Goal: Submit feedback/report problem

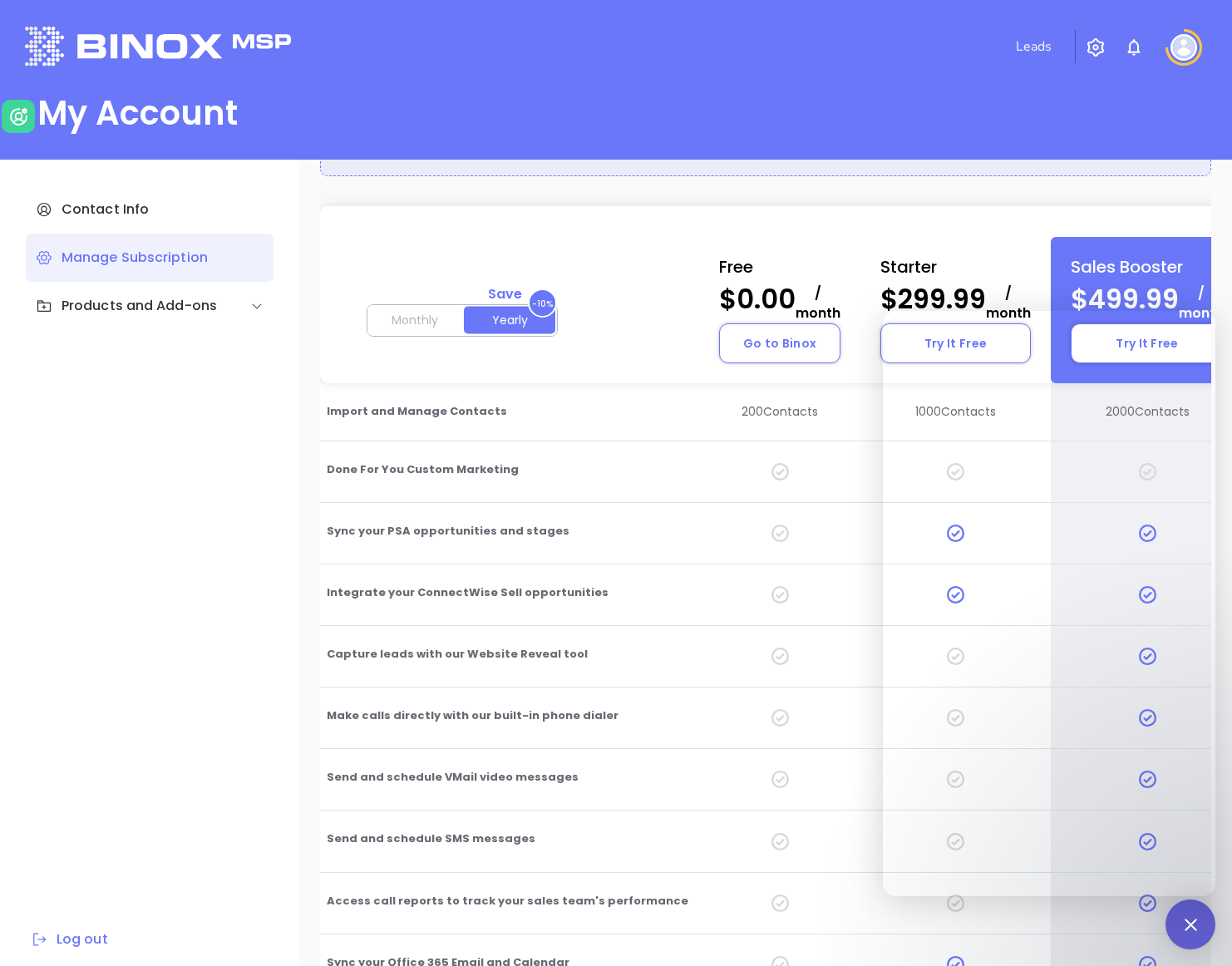
click at [476, 44] on img at bounding box center [1184, 48] width 27 height 27
click at [476, 132] on p "My Account" at bounding box center [1154, 127] width 112 height 17
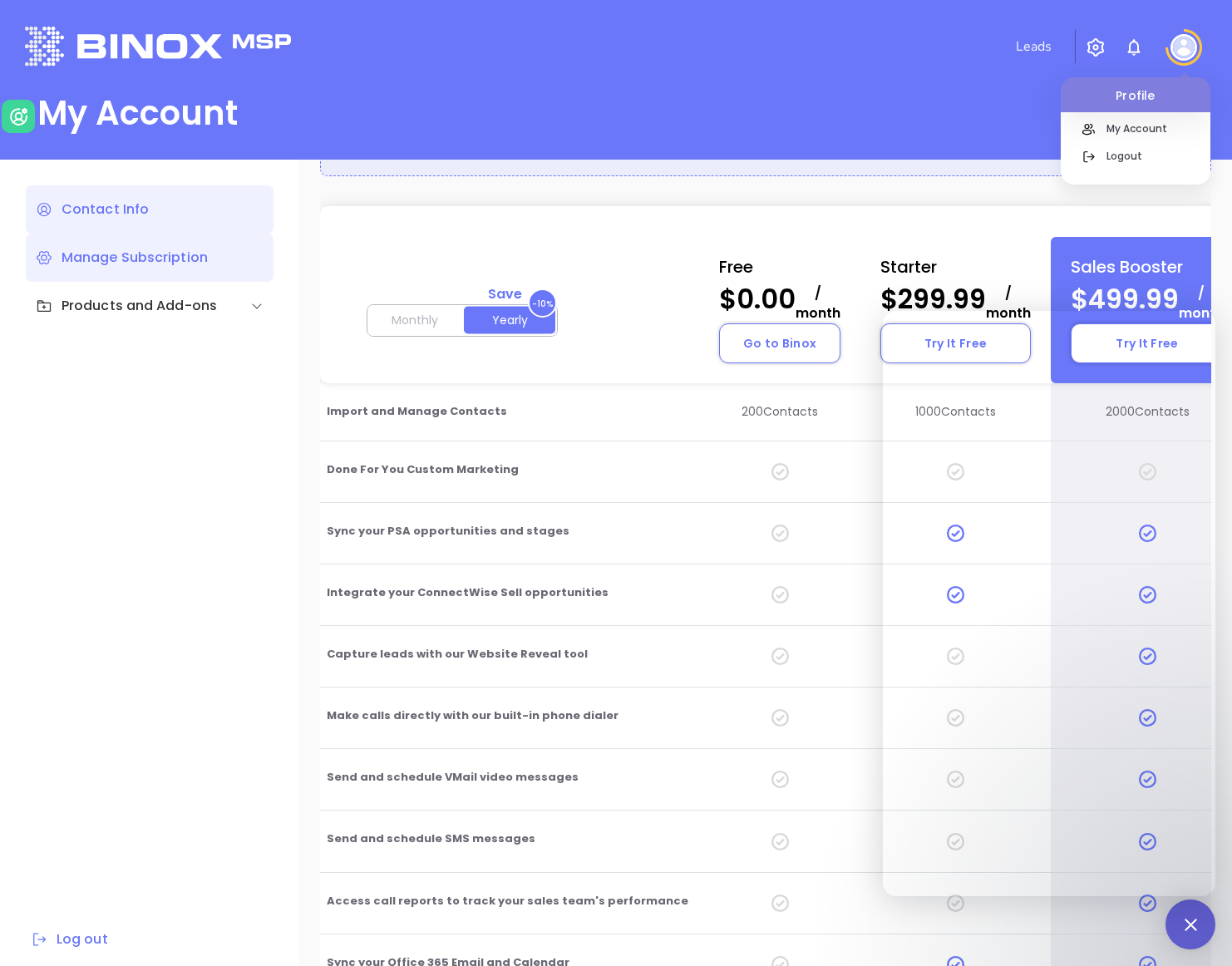
click at [111, 219] on div "Contact Info" at bounding box center [150, 209] width 248 height 48
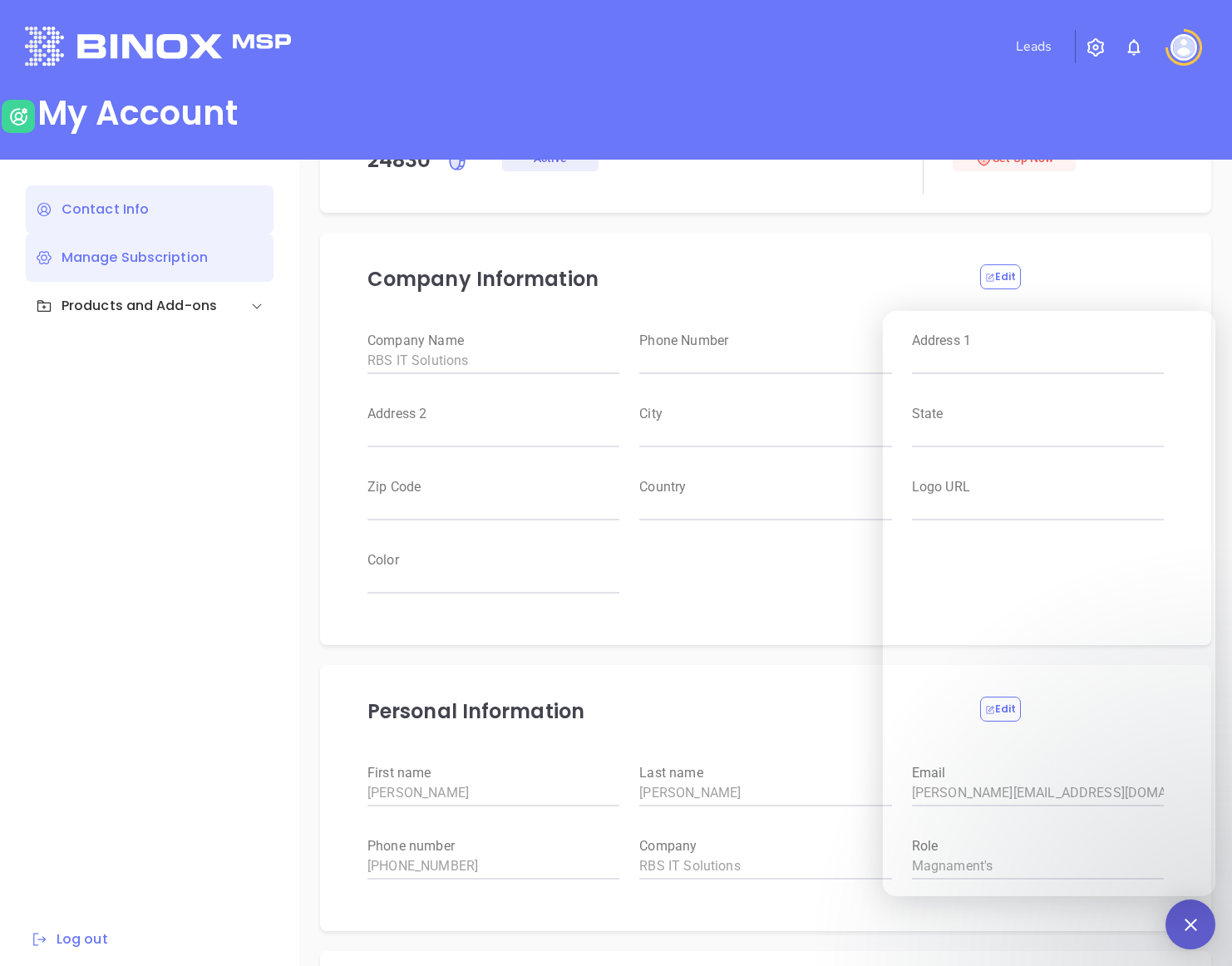
click at [118, 264] on div "Manage Subscription" at bounding box center [150, 258] width 248 height 48
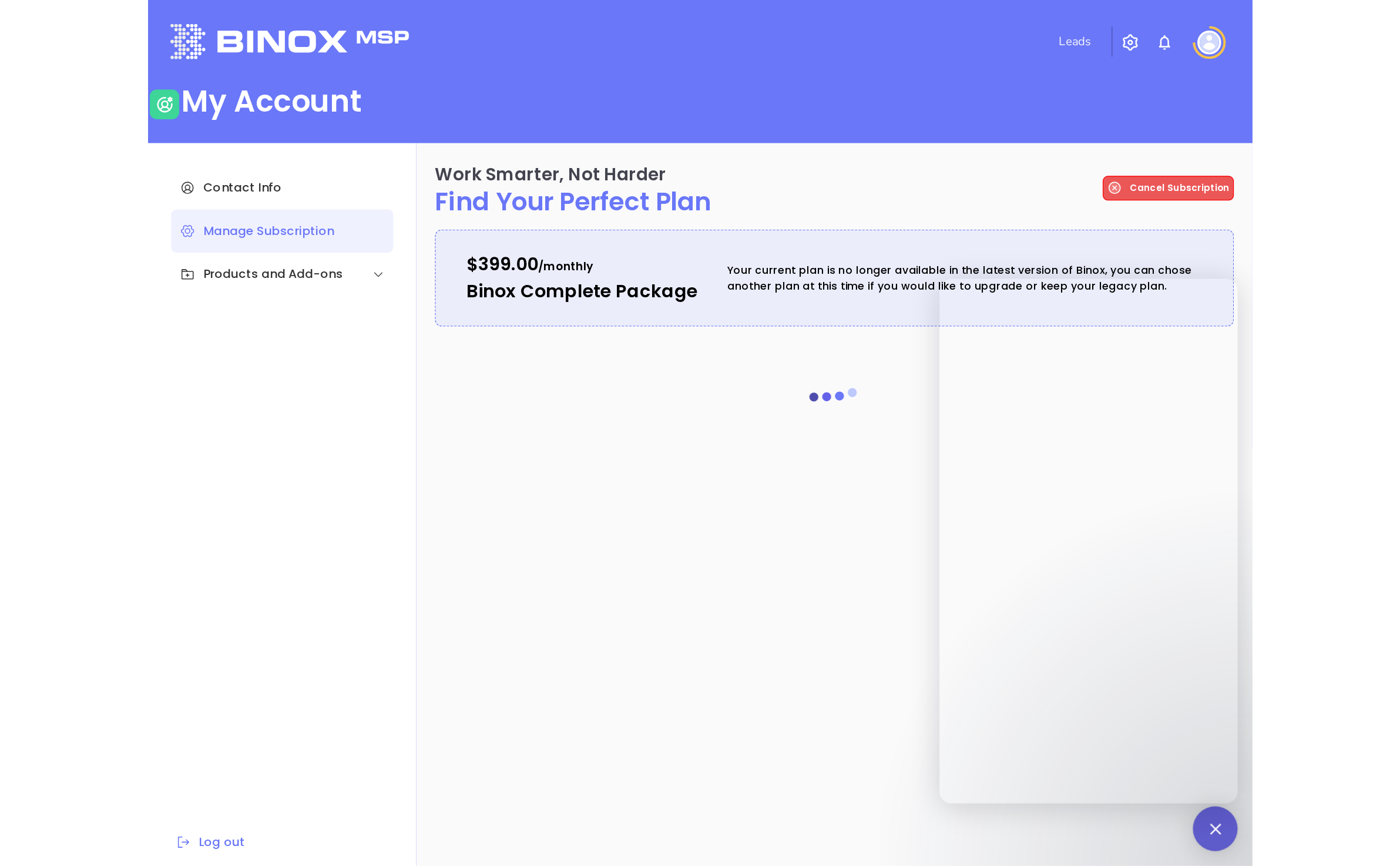
scroll to position [7, 0]
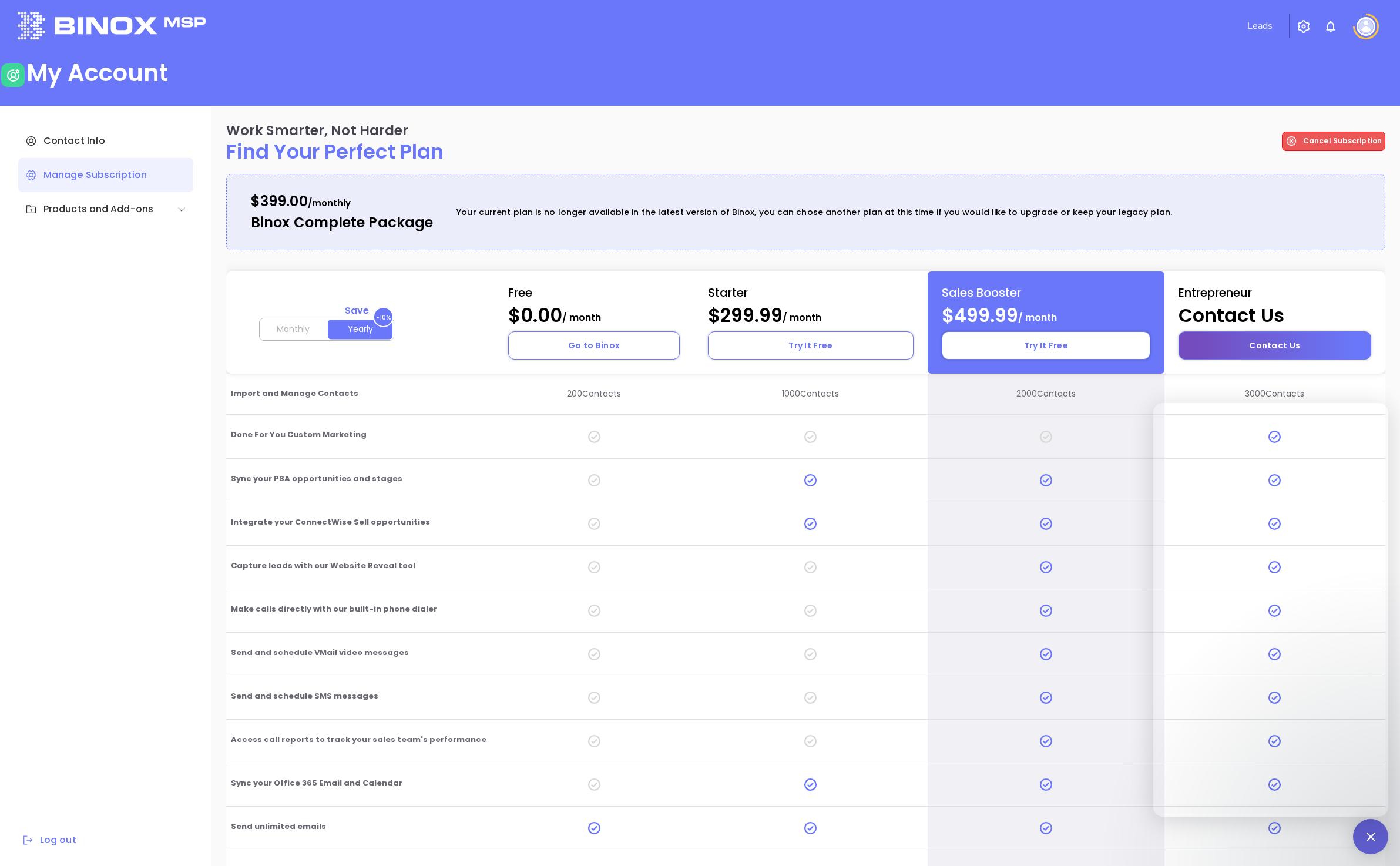
click at [336, 339] on button "Contact Us" at bounding box center [1275, 345] width 193 height 28
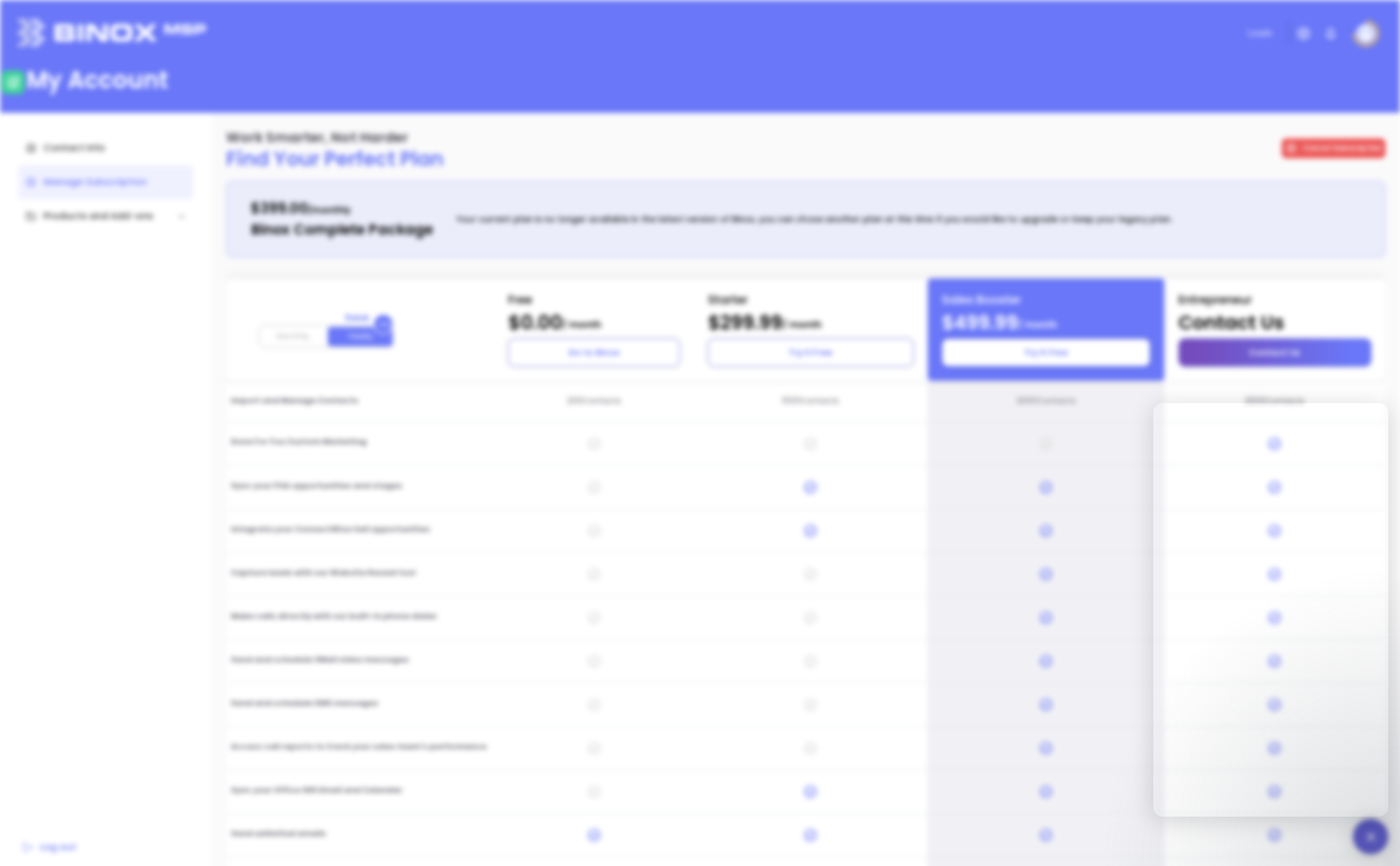
scroll to position [0, 0]
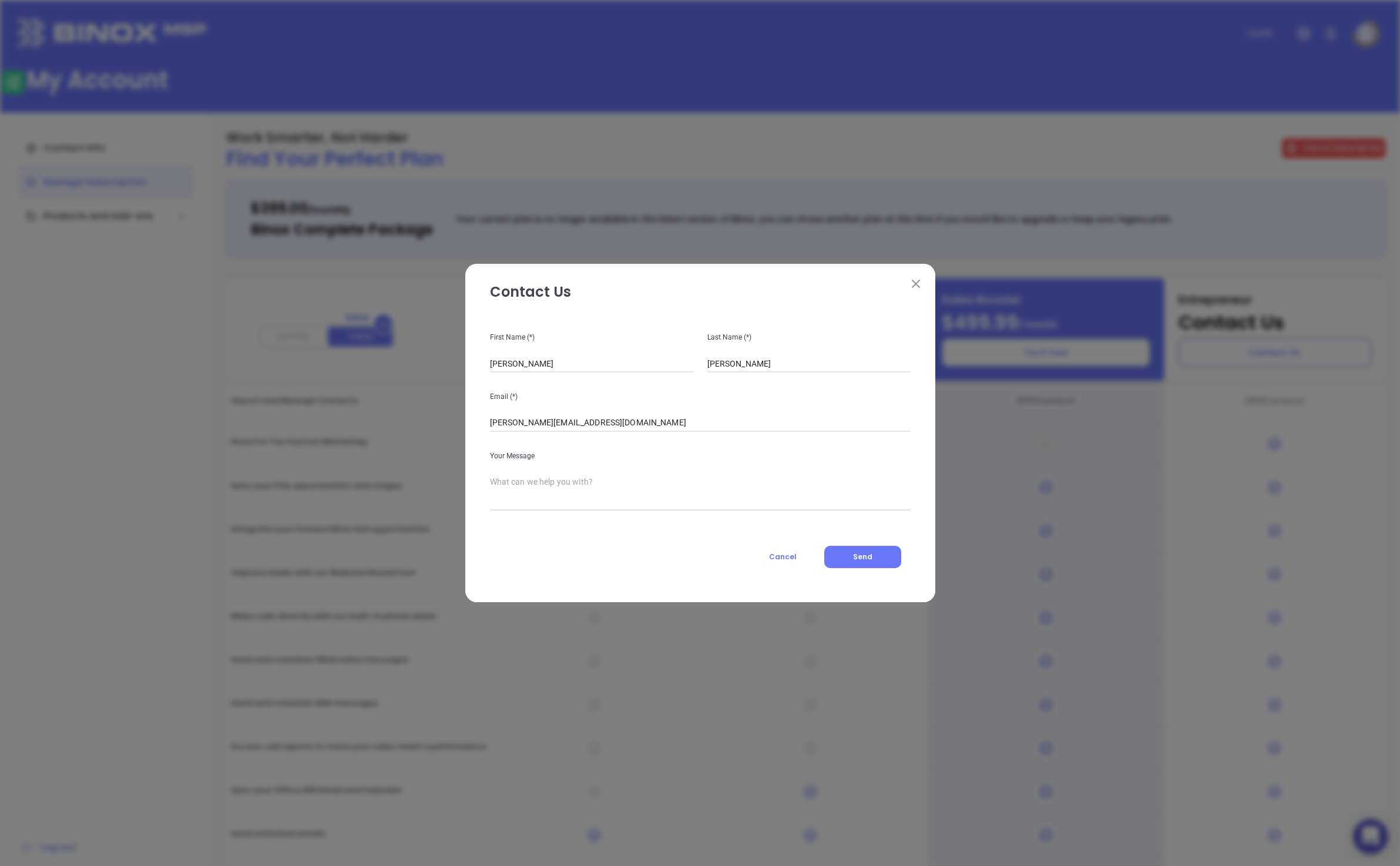
click at [336, 509] on div "First Name (*) [PERSON_NAME] Last Name (*) [PERSON_NAME] Email (*) [PERSON_NAME…" at bounding box center [700, 445] width 421 height 264
click at [336, 502] on textarea at bounding box center [700, 492] width 421 height 29
click at [336, 504] on textarea at bounding box center [700, 492] width 421 height 29
type textarea "Binox Website Reveal feature not working"
click at [336, 520] on span "Send" at bounding box center [862, 556] width 20 height 10
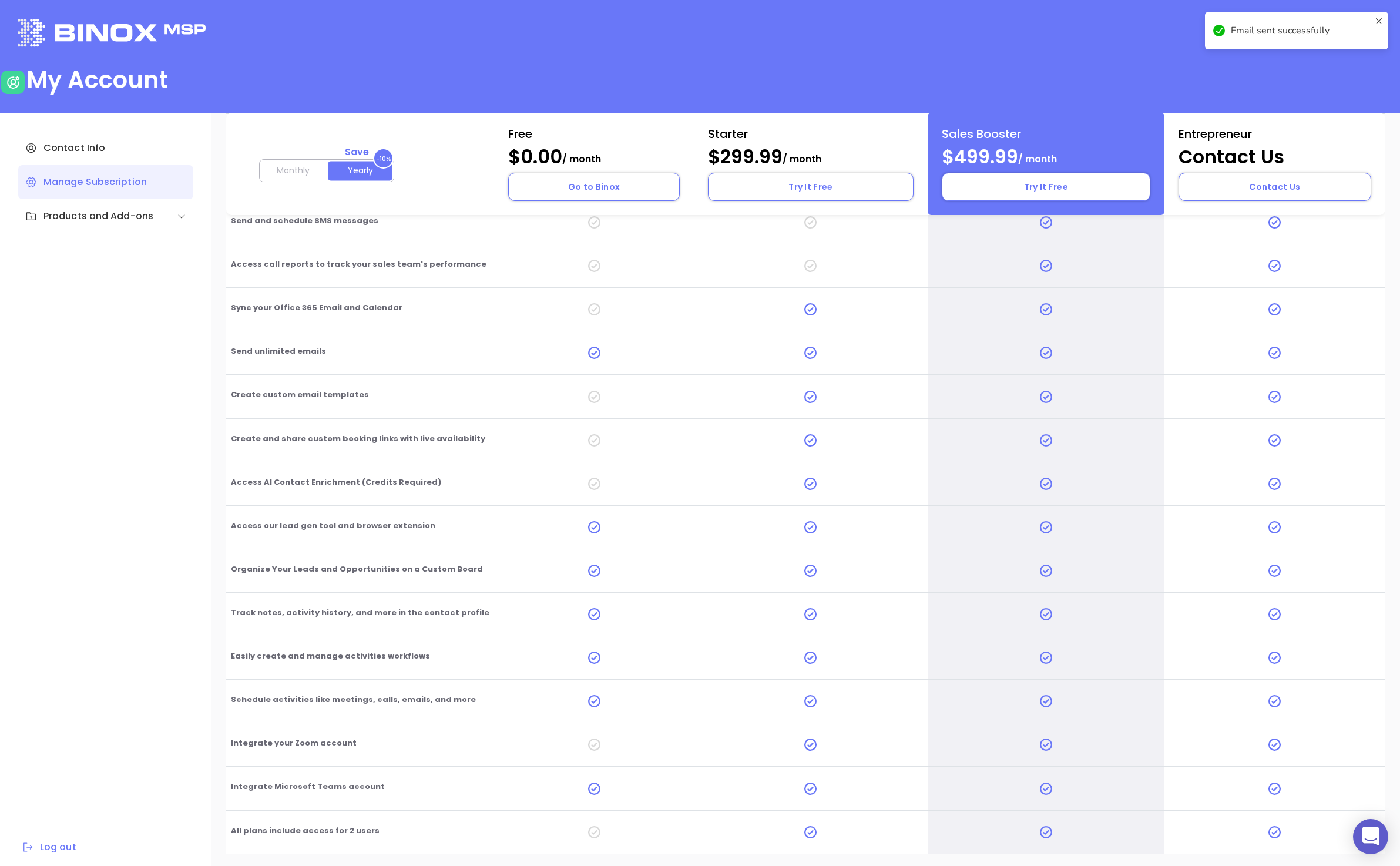
scroll to position [7, 0]
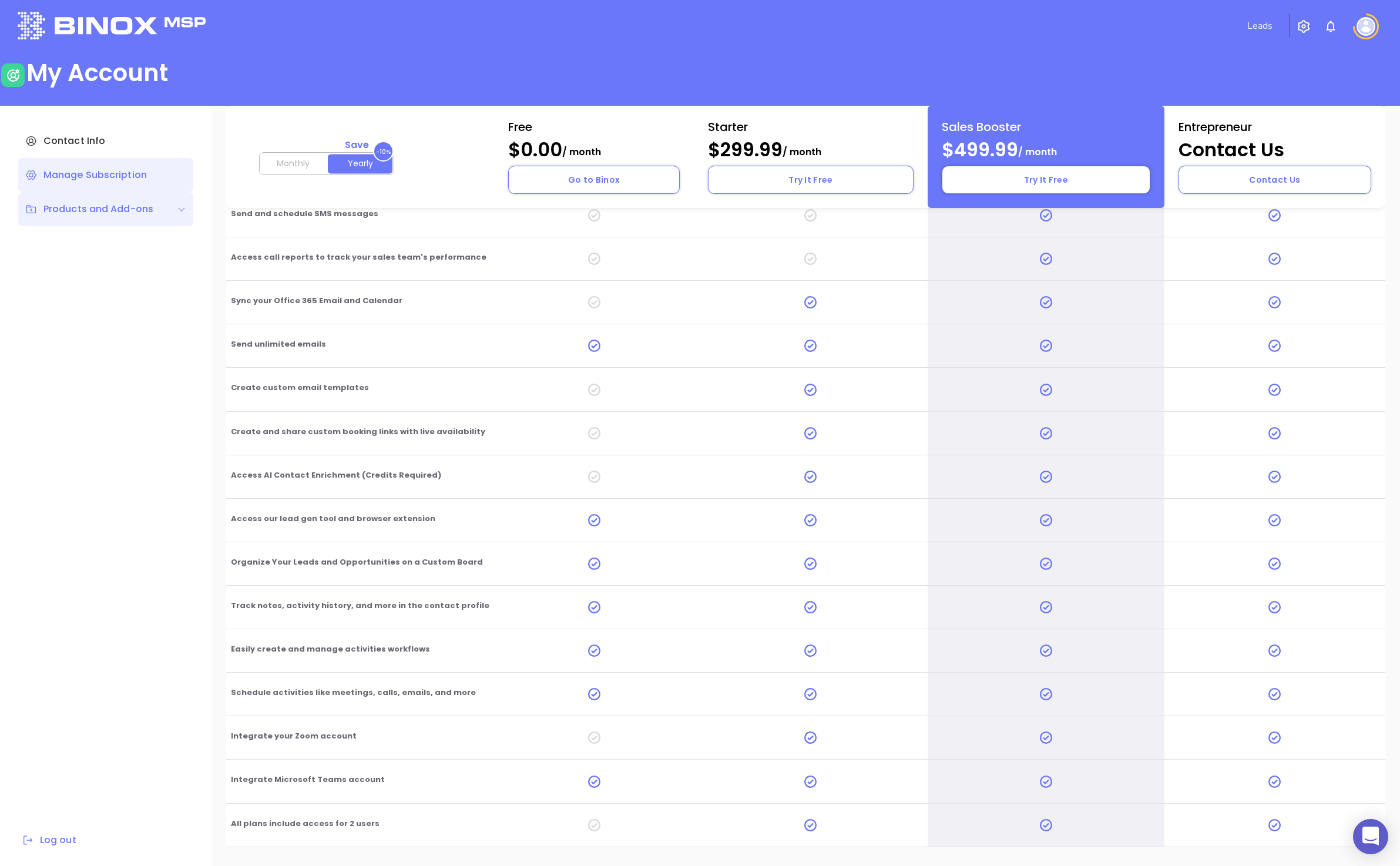
click at [136, 202] on div "Products and Add-ons" at bounding box center [89, 209] width 128 height 14
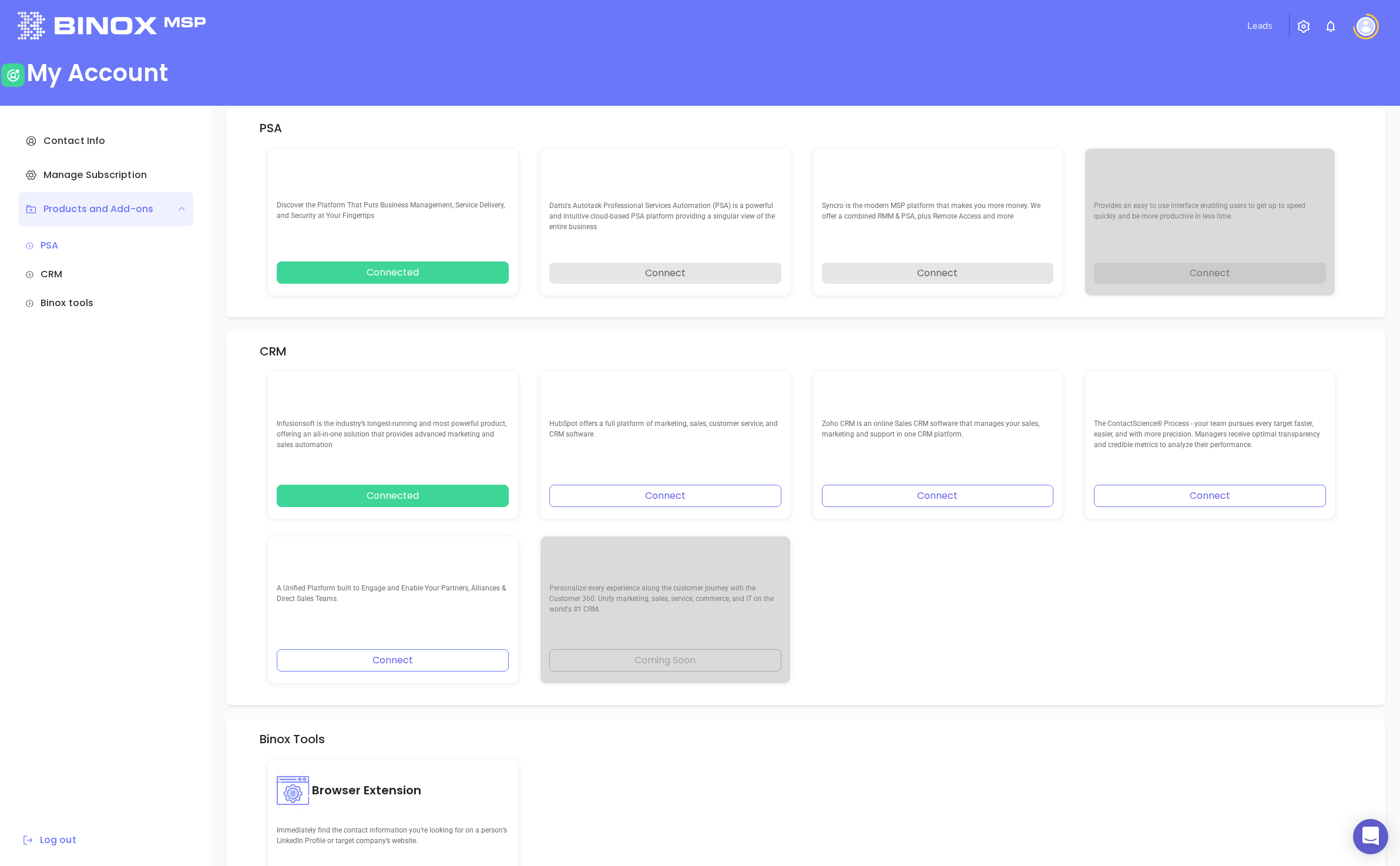
scroll to position [0, 0]
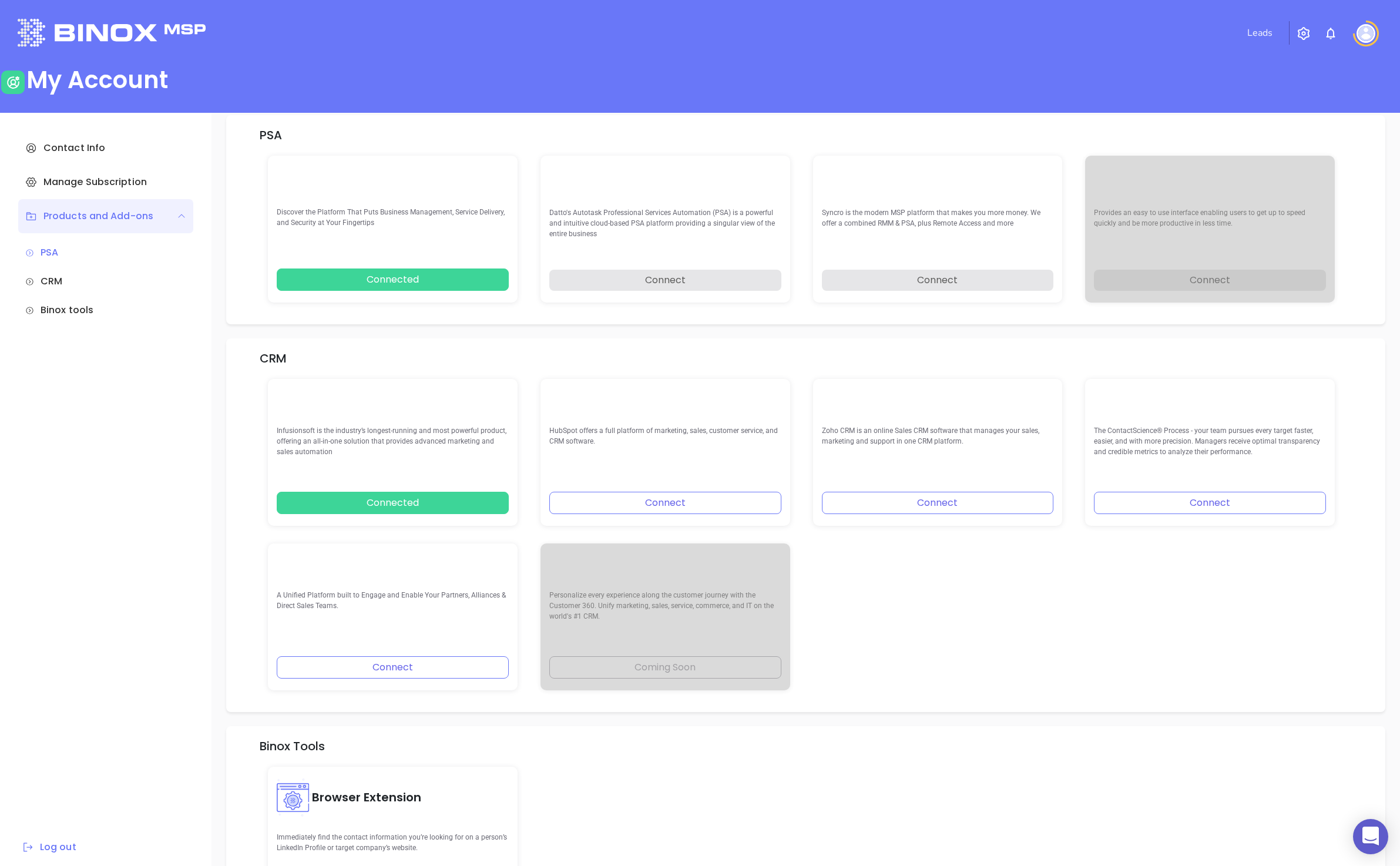
click at [50, 284] on div "CRM" at bounding box center [106, 281] width 161 height 14
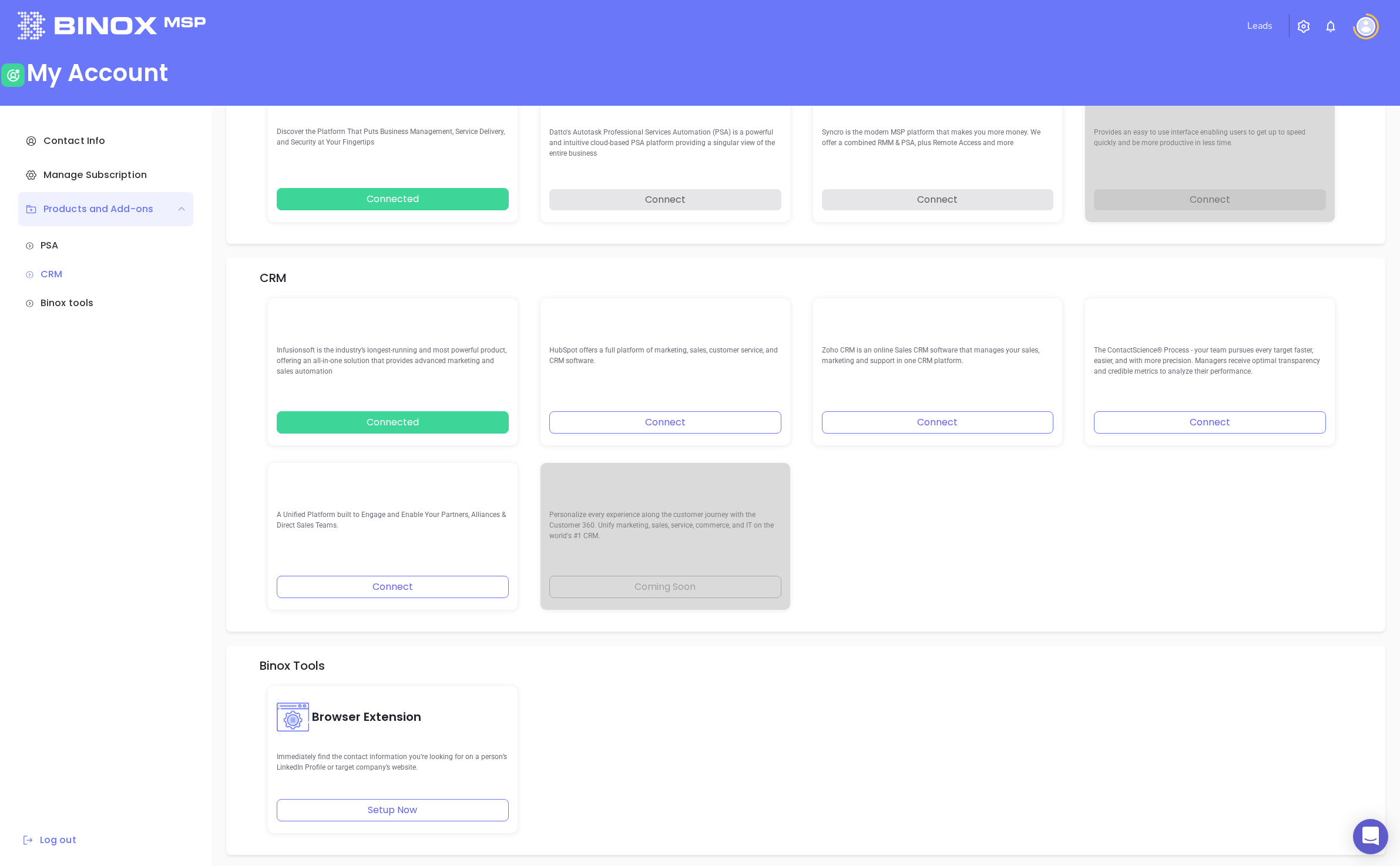
scroll to position [94, 0]
click at [53, 305] on div "Binox tools" at bounding box center [106, 303] width 161 height 14
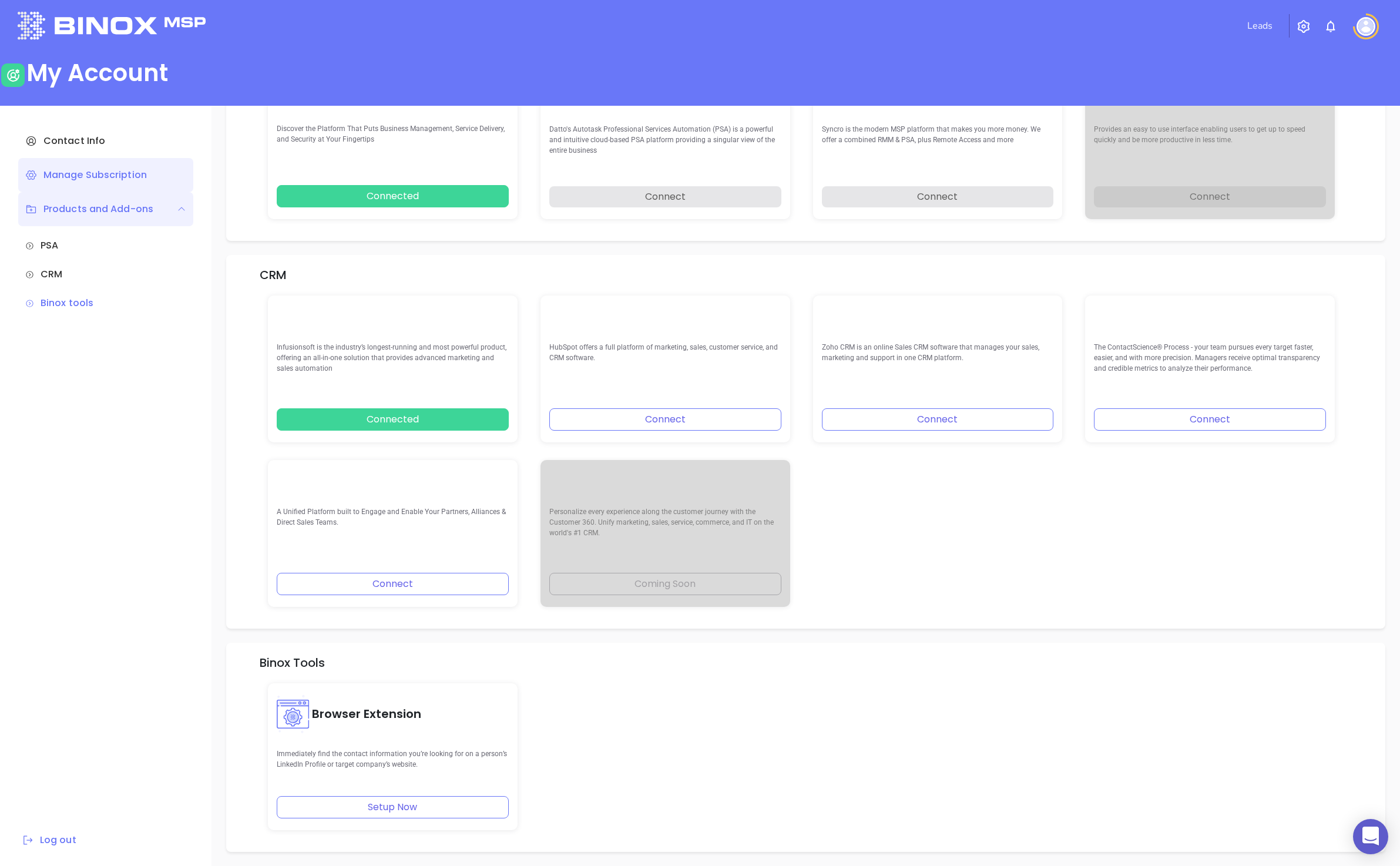
click at [58, 170] on div "Manage Subscription" at bounding box center [106, 175] width 175 height 34
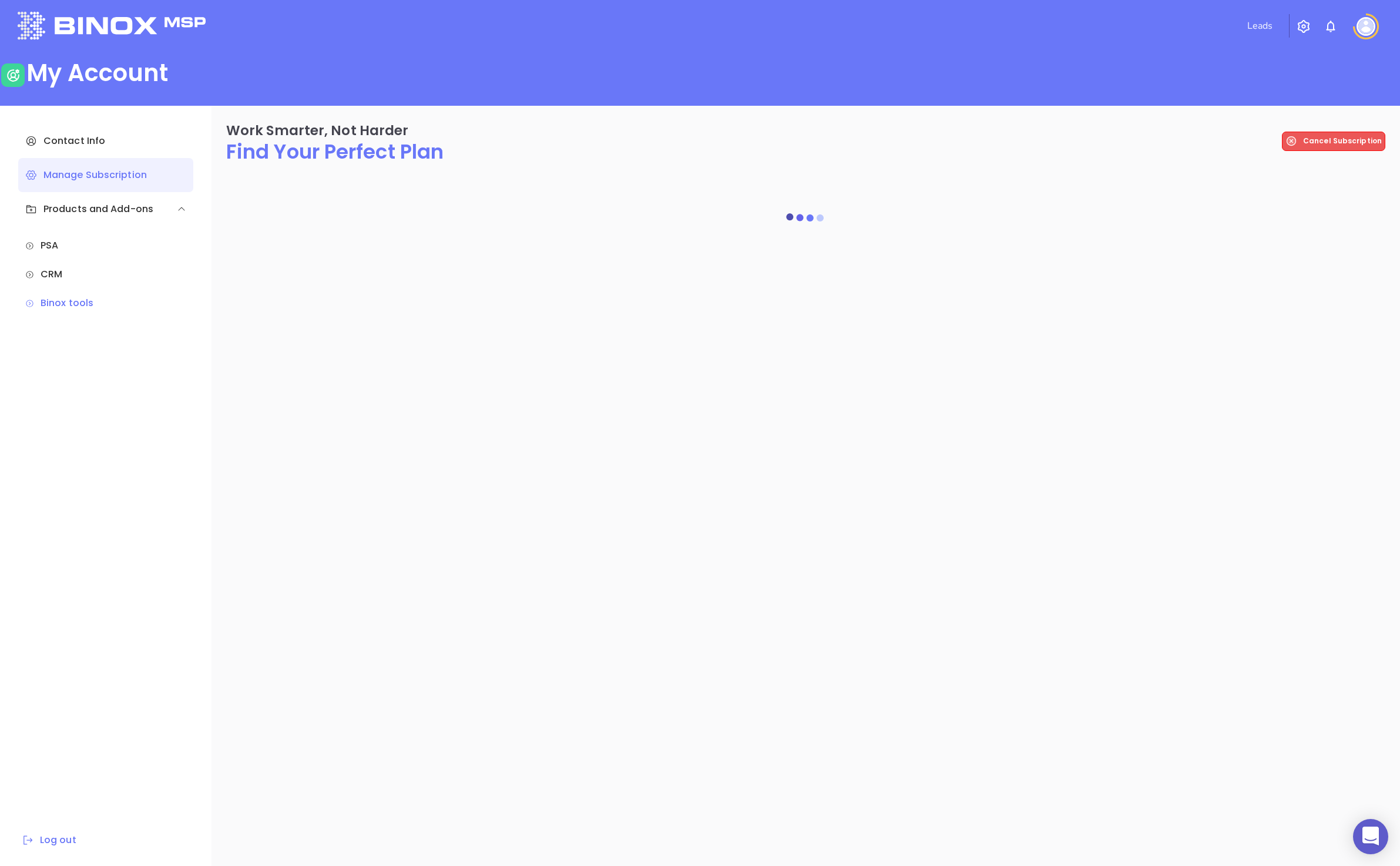
scroll to position [0, 0]
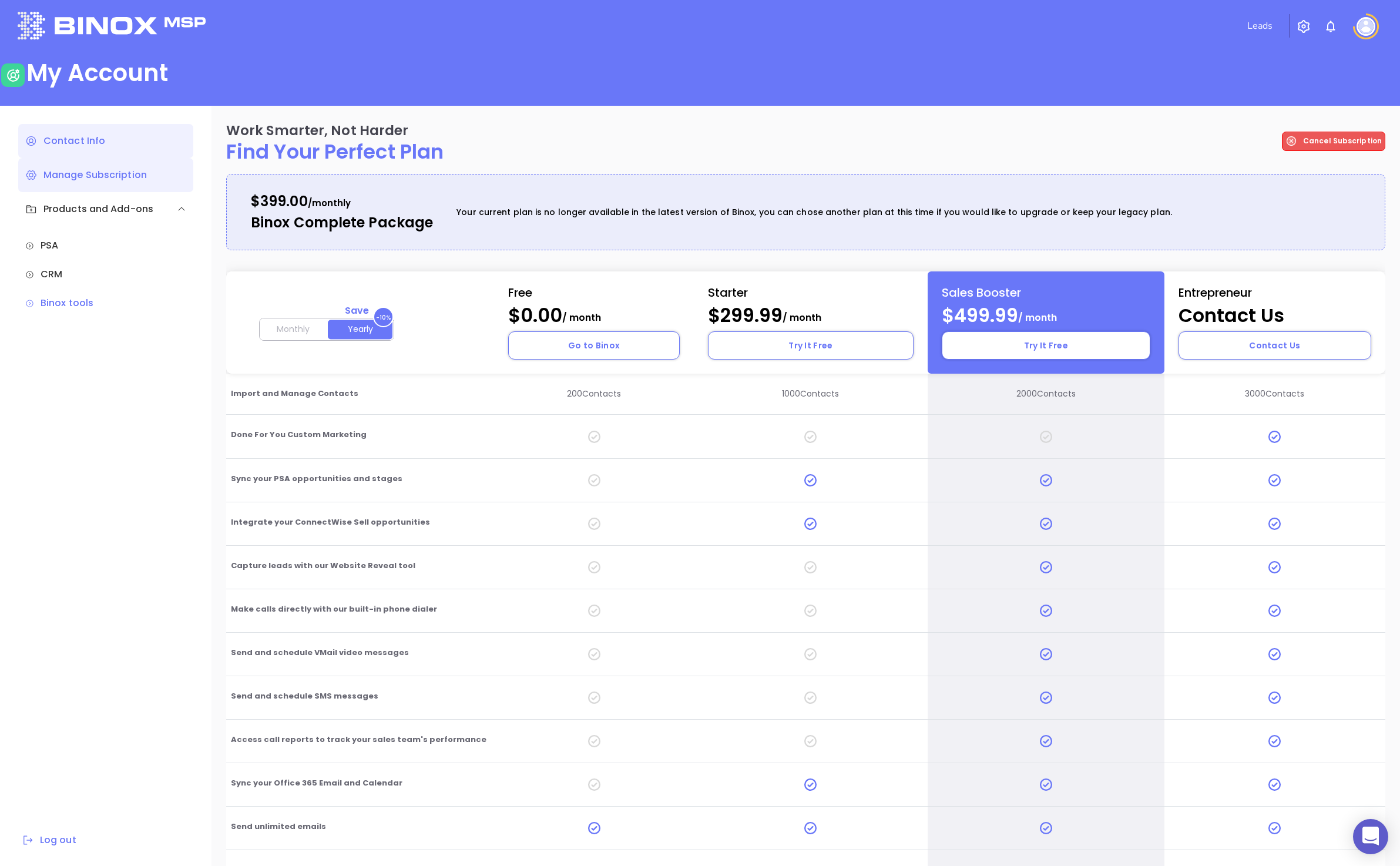
click at [55, 135] on div "Contact Info" at bounding box center [106, 141] width 175 height 34
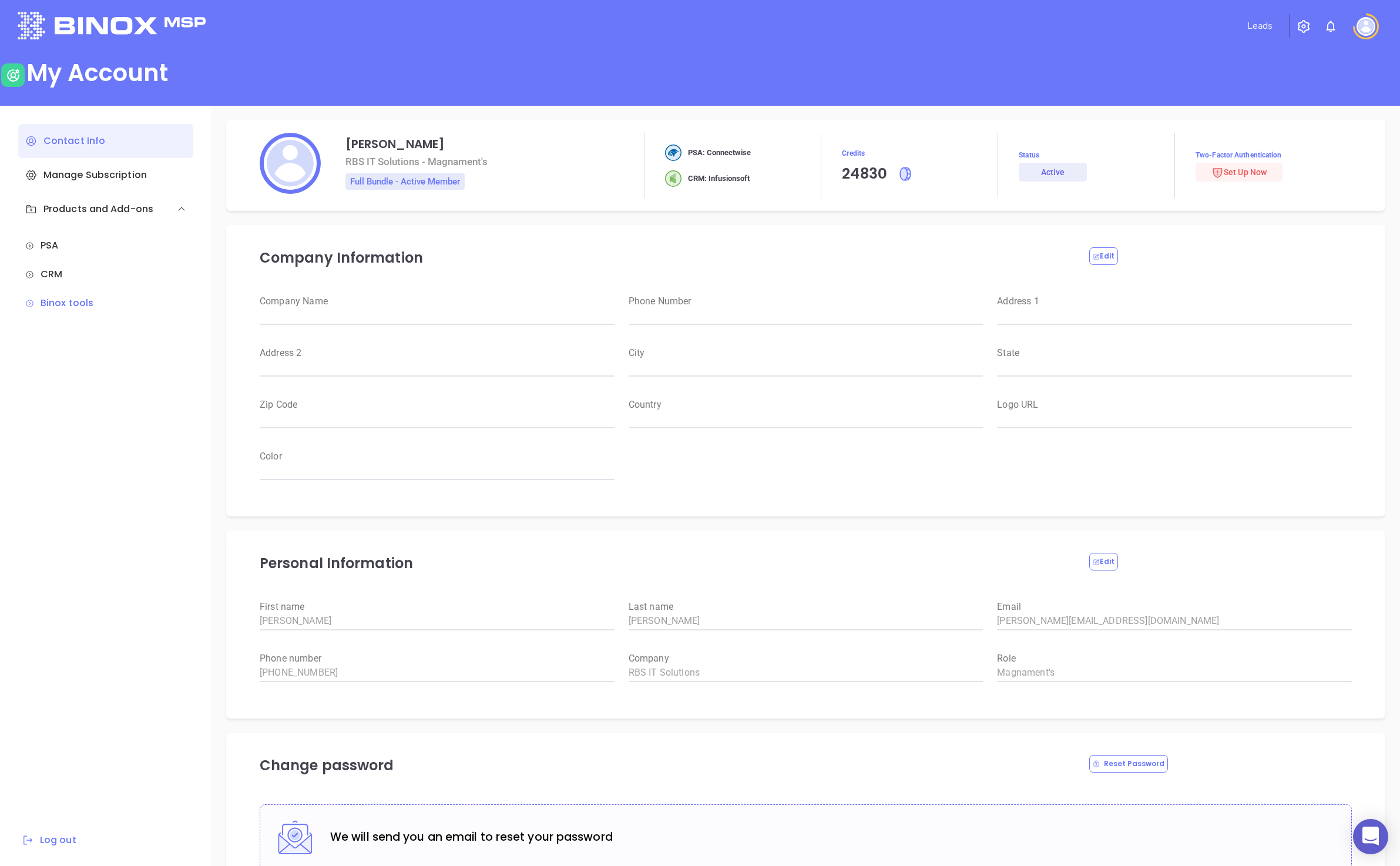
type input "RBS IT Solutions"
click at [336, 28] on img "button" at bounding box center [1304, 27] width 14 height 14
click at [336, 27] on img at bounding box center [1331, 27] width 14 height 14
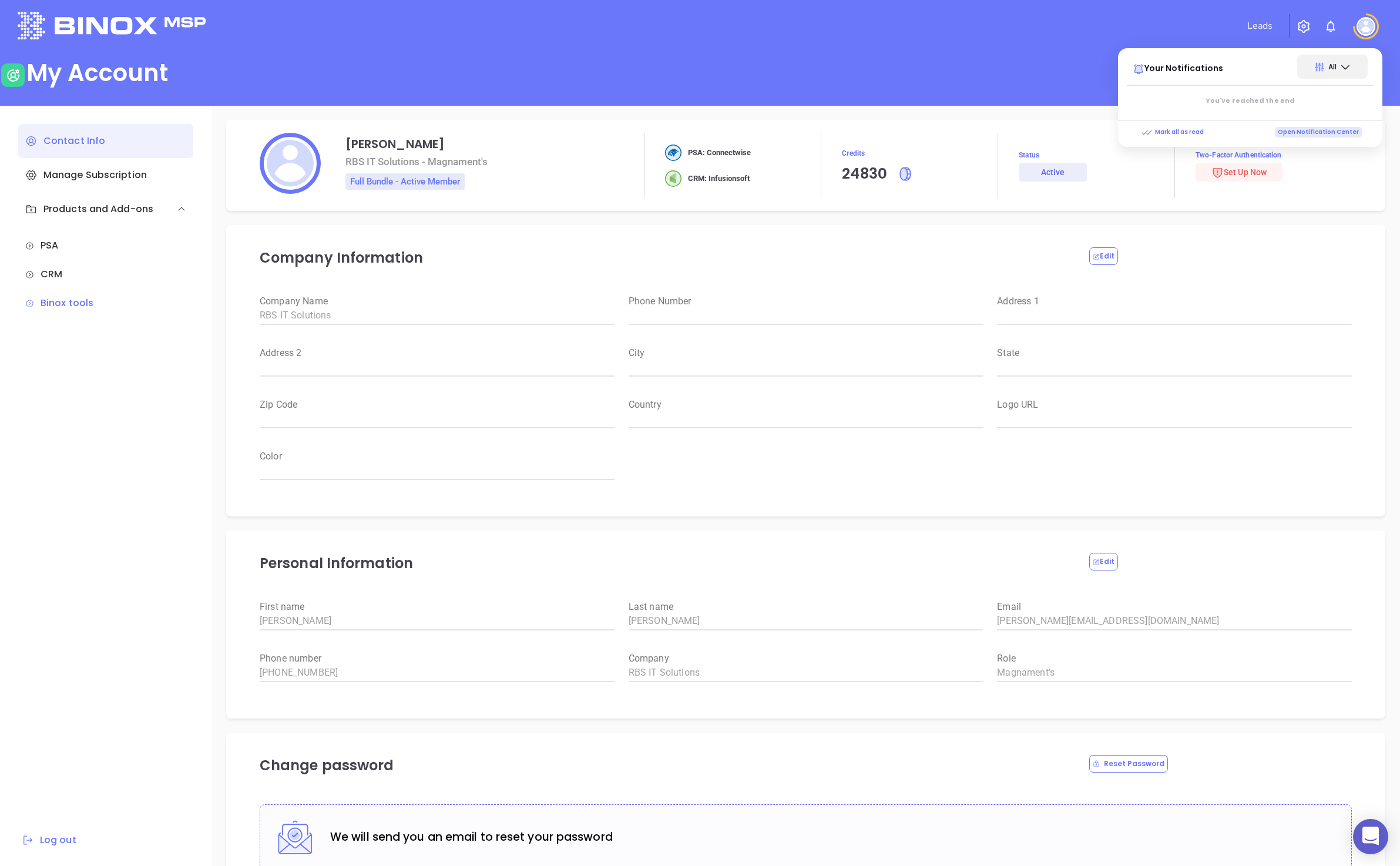
click at [336, 131] on p "Open Notification Center" at bounding box center [1318, 132] width 87 height 11
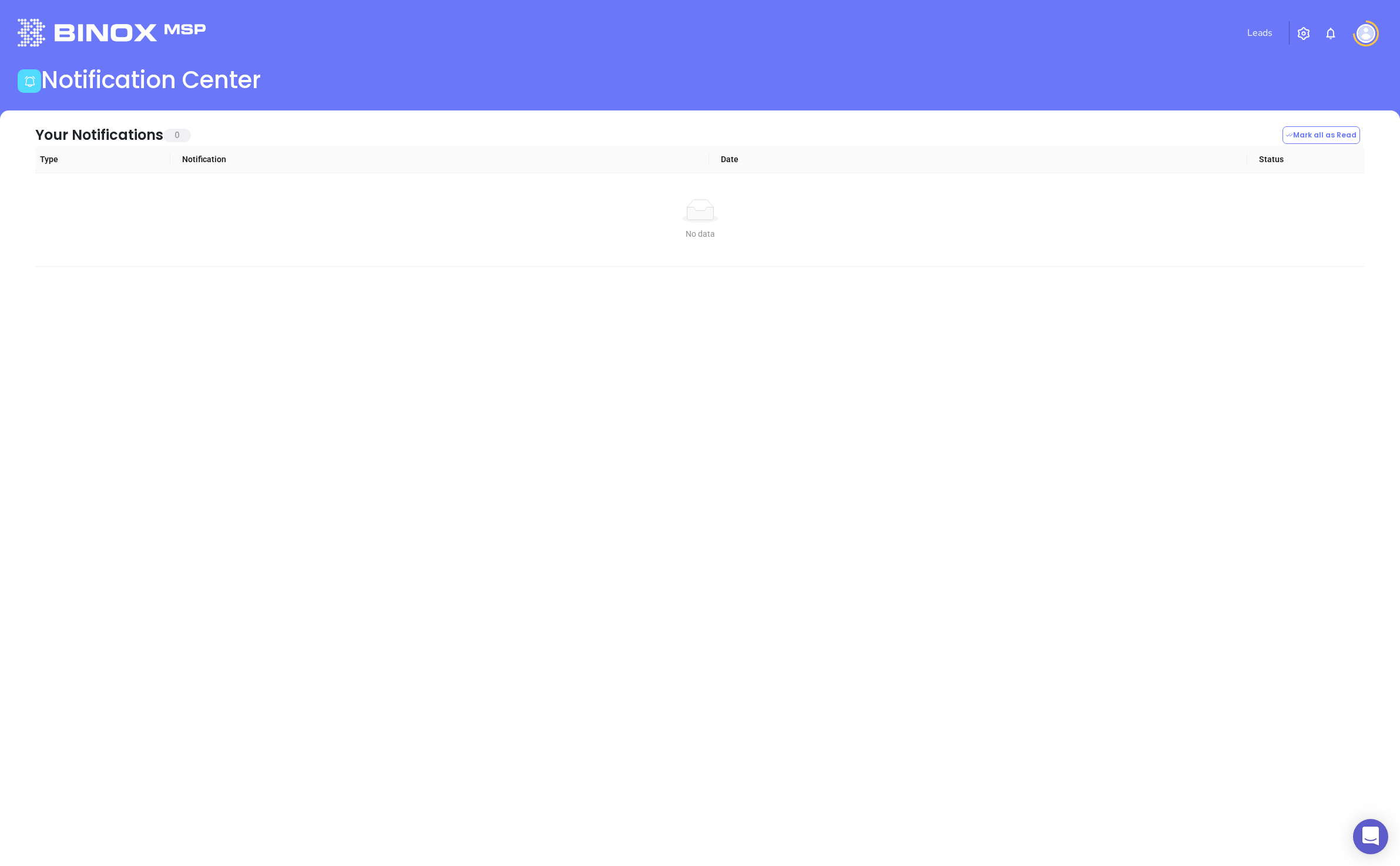
click at [336, 35] on img at bounding box center [1366, 34] width 19 height 19
click at [336, 90] on p "My Account" at bounding box center [1345, 90] width 79 height 12
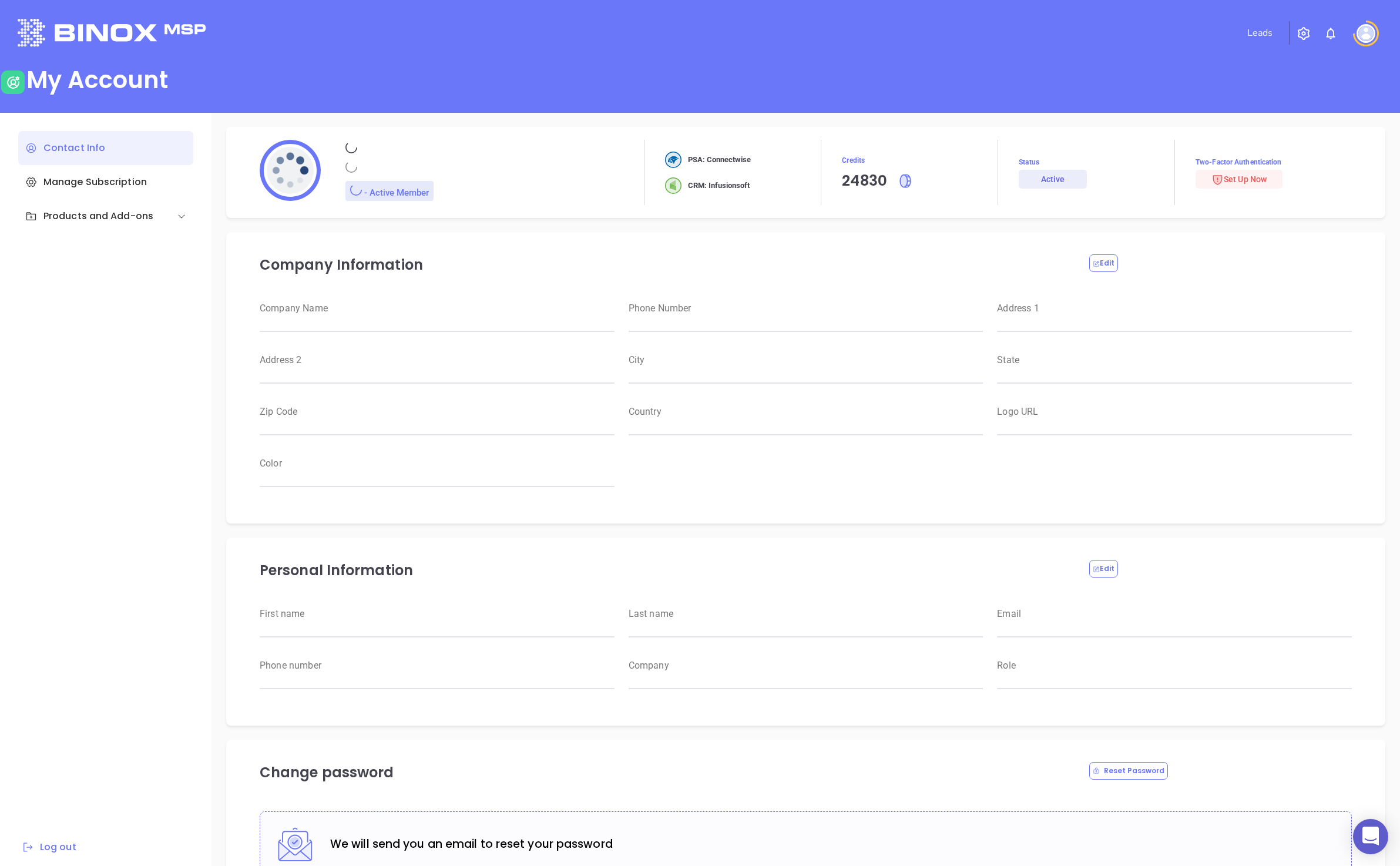
type input "[PERSON_NAME]"
type input "[PERSON_NAME][EMAIL_ADDRESS][DOMAIN_NAME]"
type input "[PHONE_NUMBER]"
type input "RBS IT Solutions"
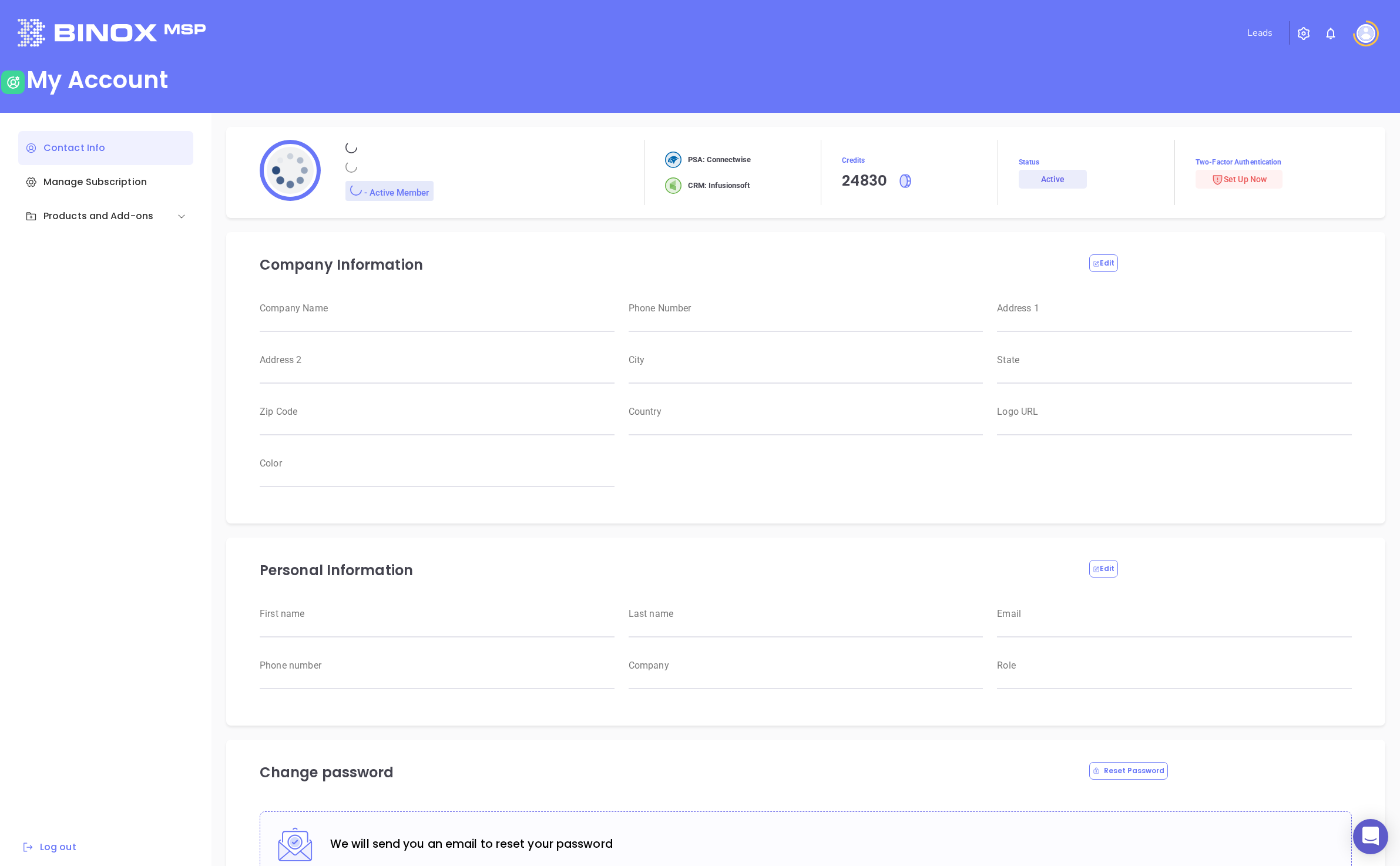
type input "Magnament's"
type input "RBS IT Solutions"
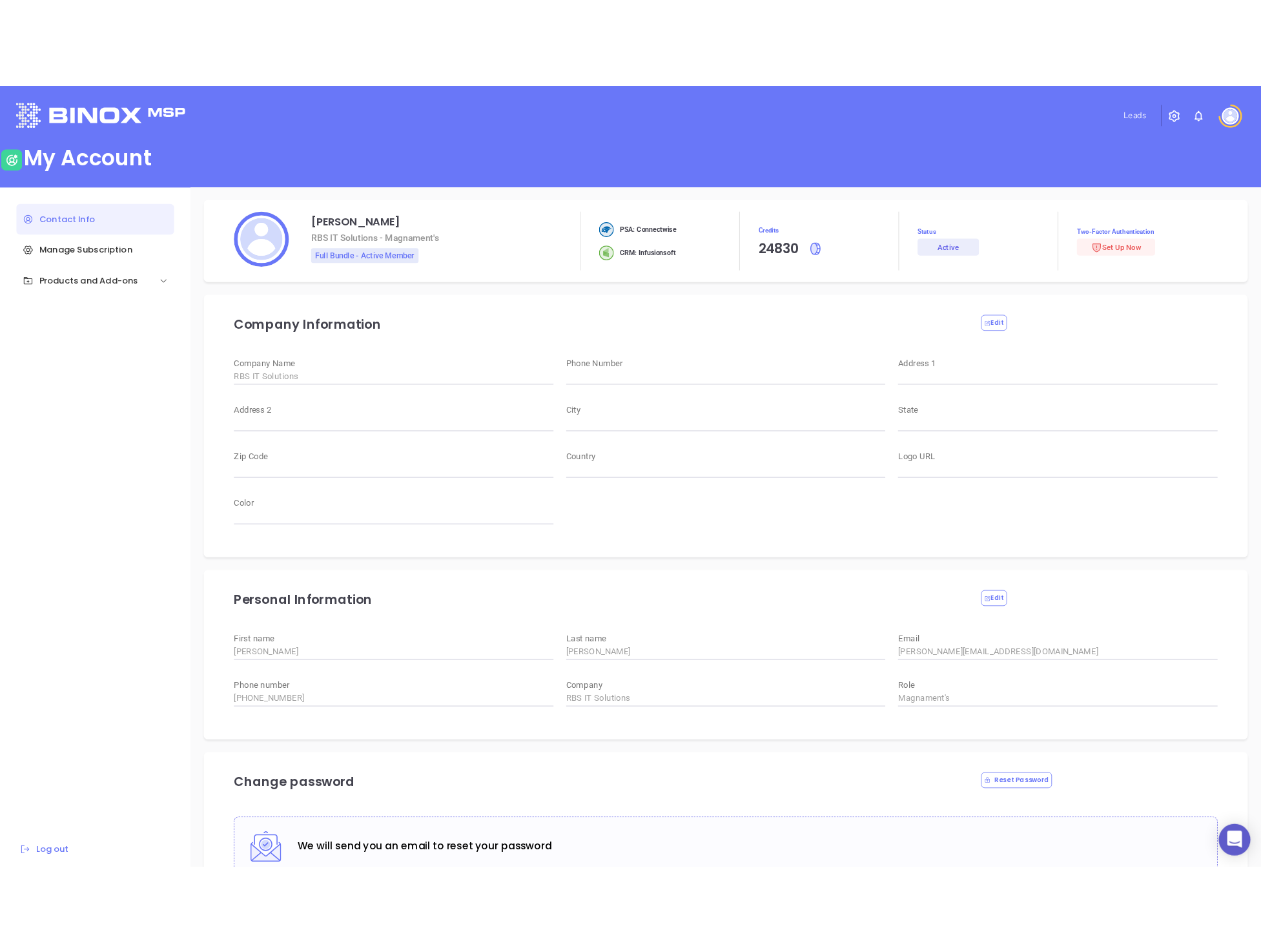
scroll to position [50, 0]
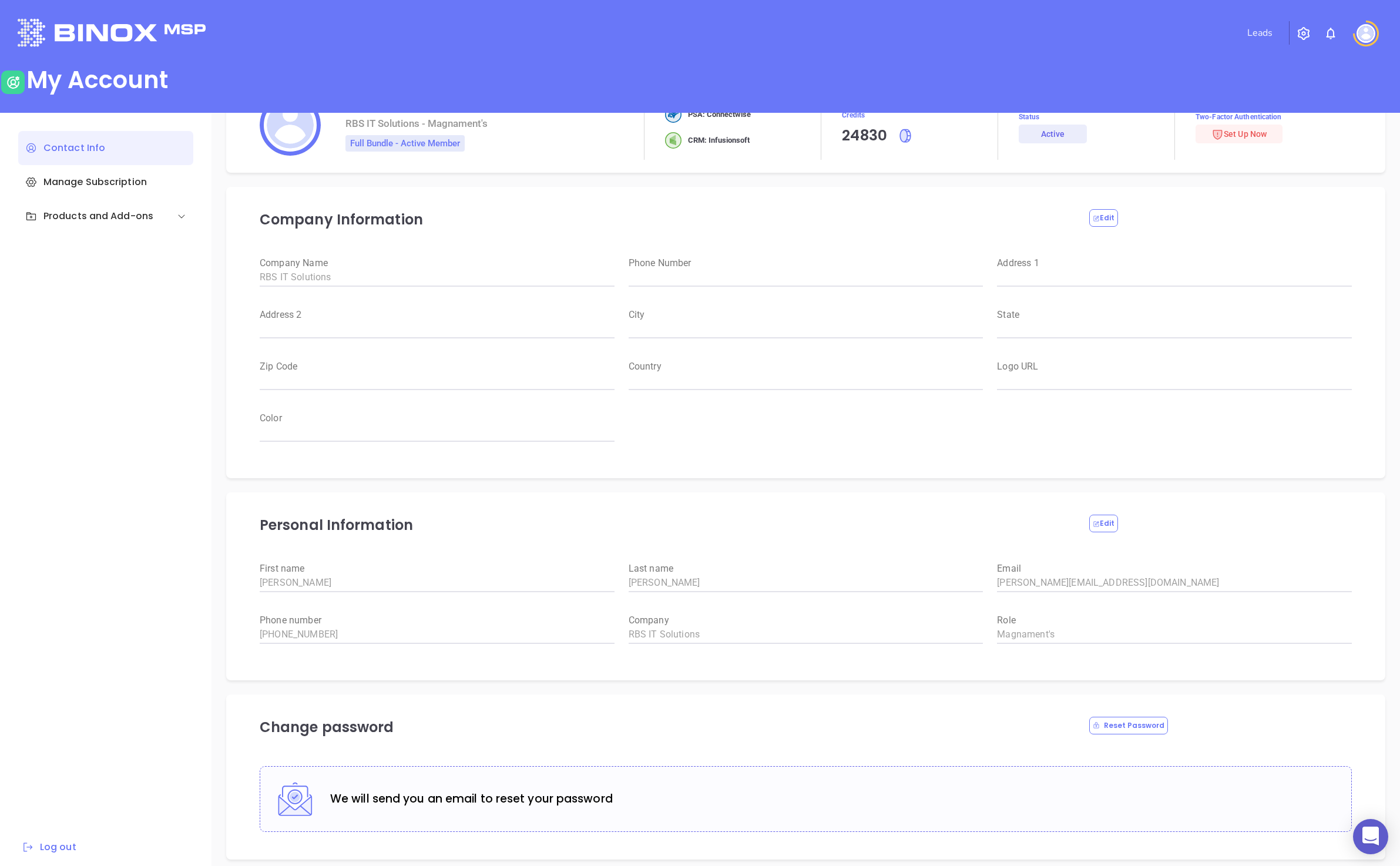
click at [336, 520] on div at bounding box center [1371, 837] width 36 height 36
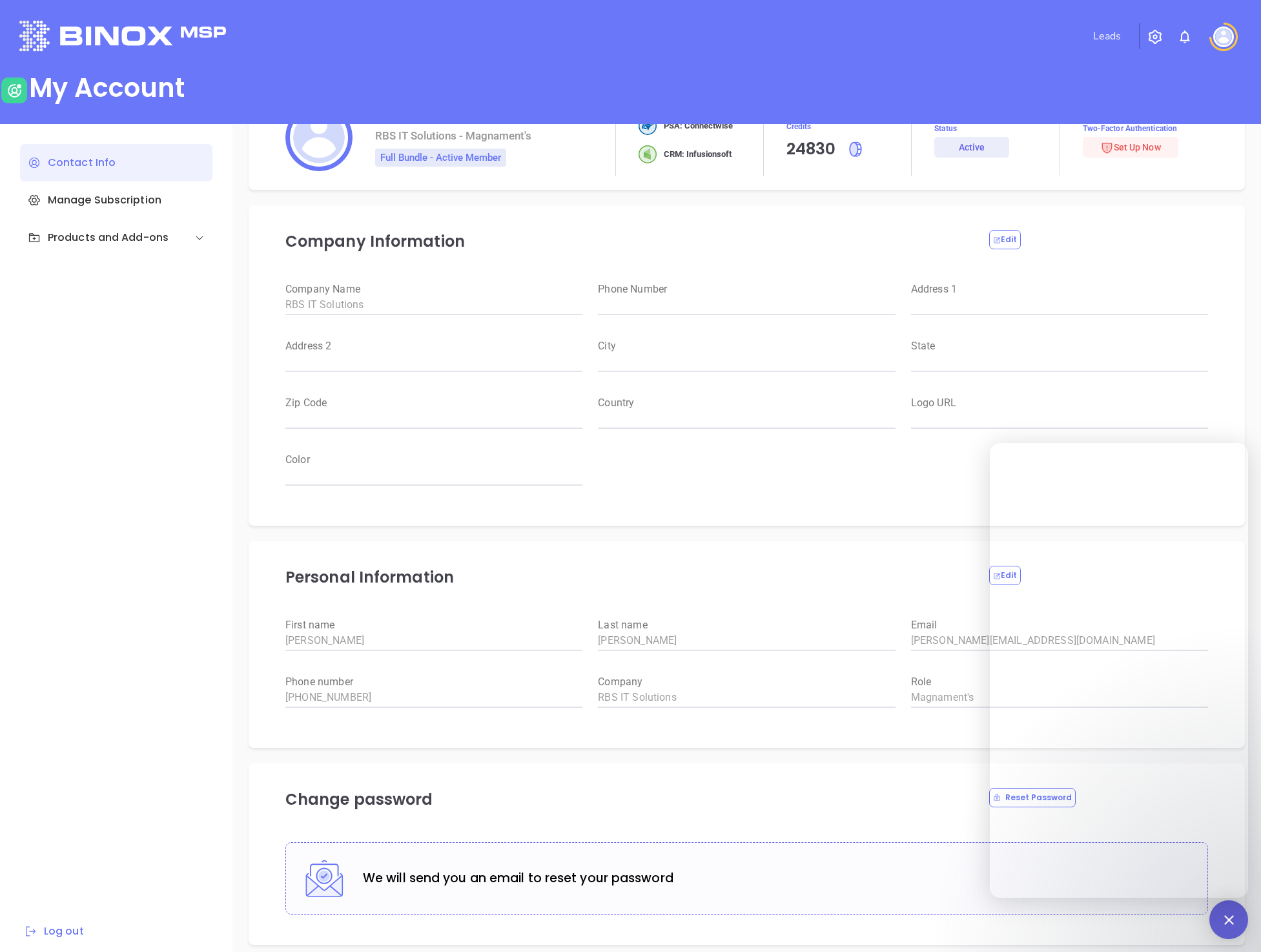
scroll to position [1, 0]
